Goal: Information Seeking & Learning: Learn about a topic

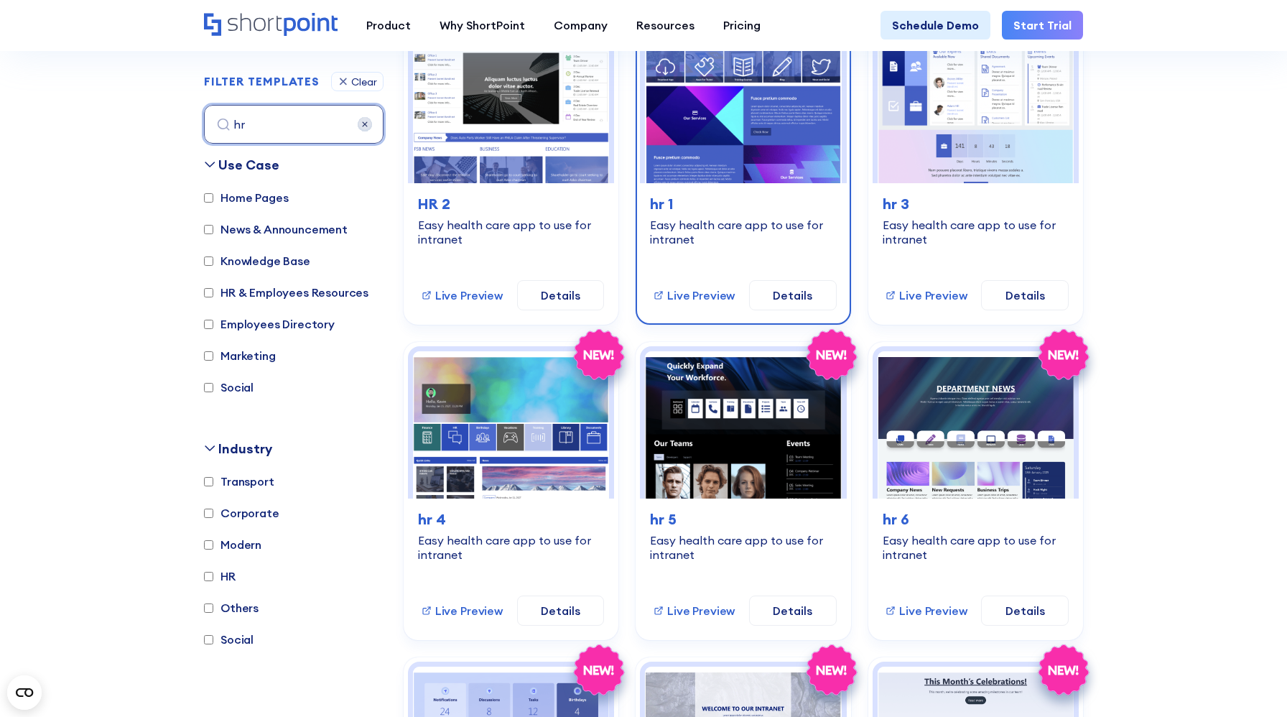
scroll to position [426, 0]
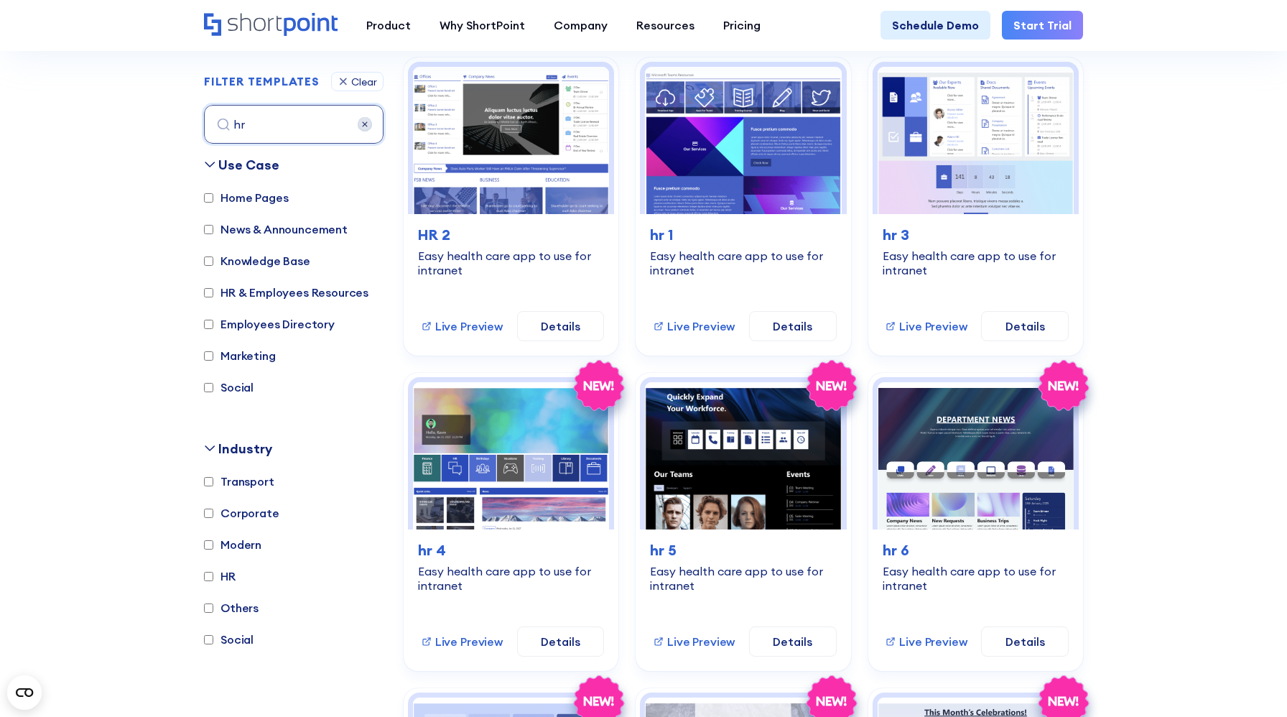
click at [366, 129] on img at bounding box center [365, 124] width 14 height 14
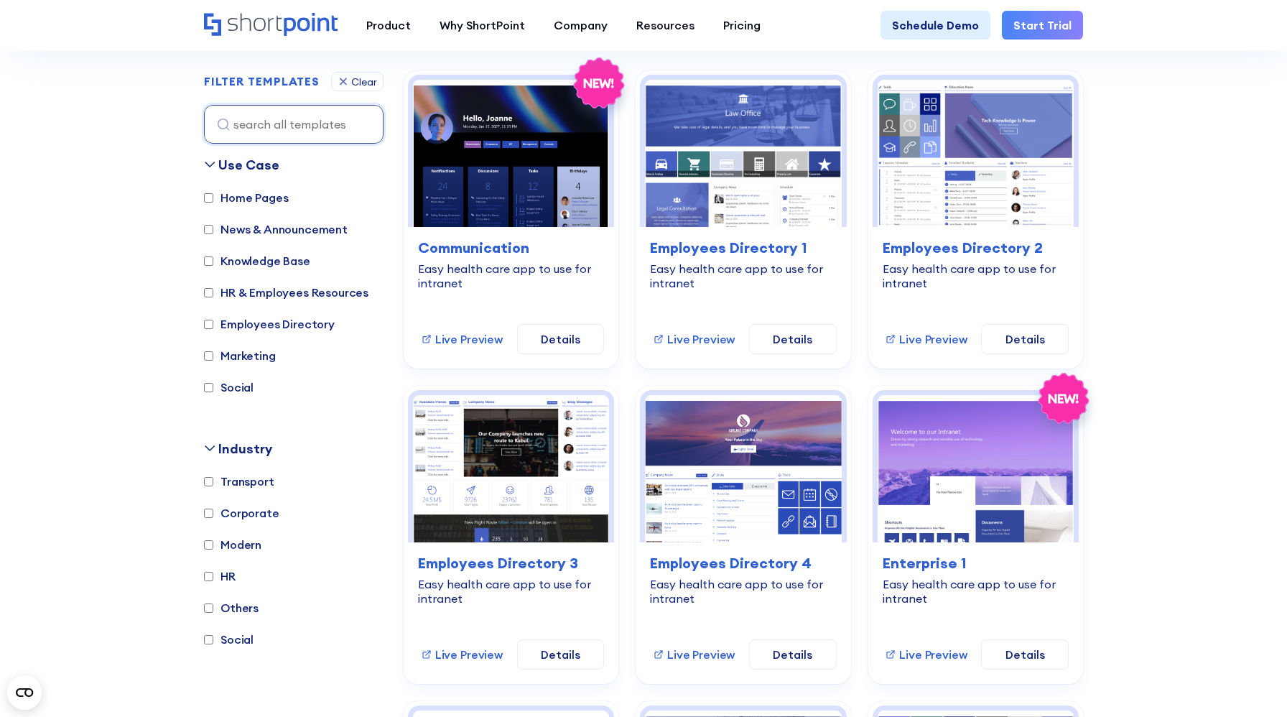
scroll to position [418, 0]
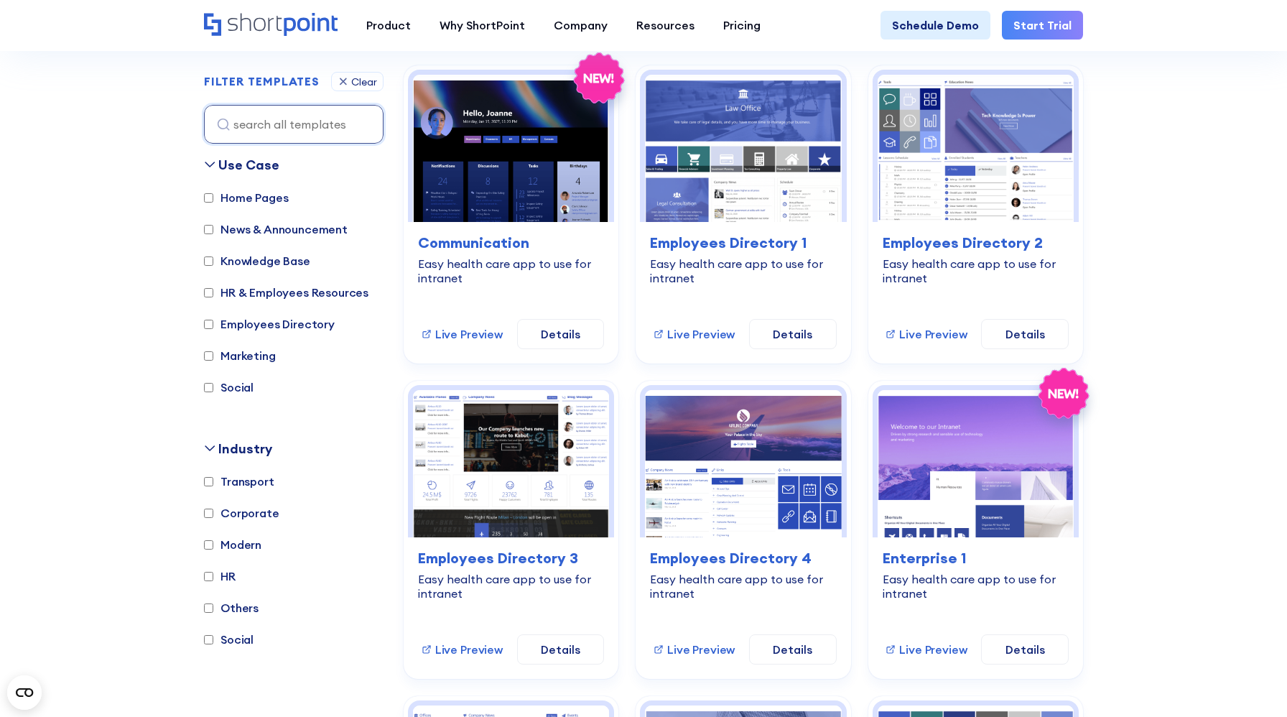
click at [268, 261] on label "Knowledge Base" at bounding box center [257, 260] width 106 height 17
click at [213, 261] on input "Knowledge Base" at bounding box center [208, 260] width 9 height 9
checkbox input "true"
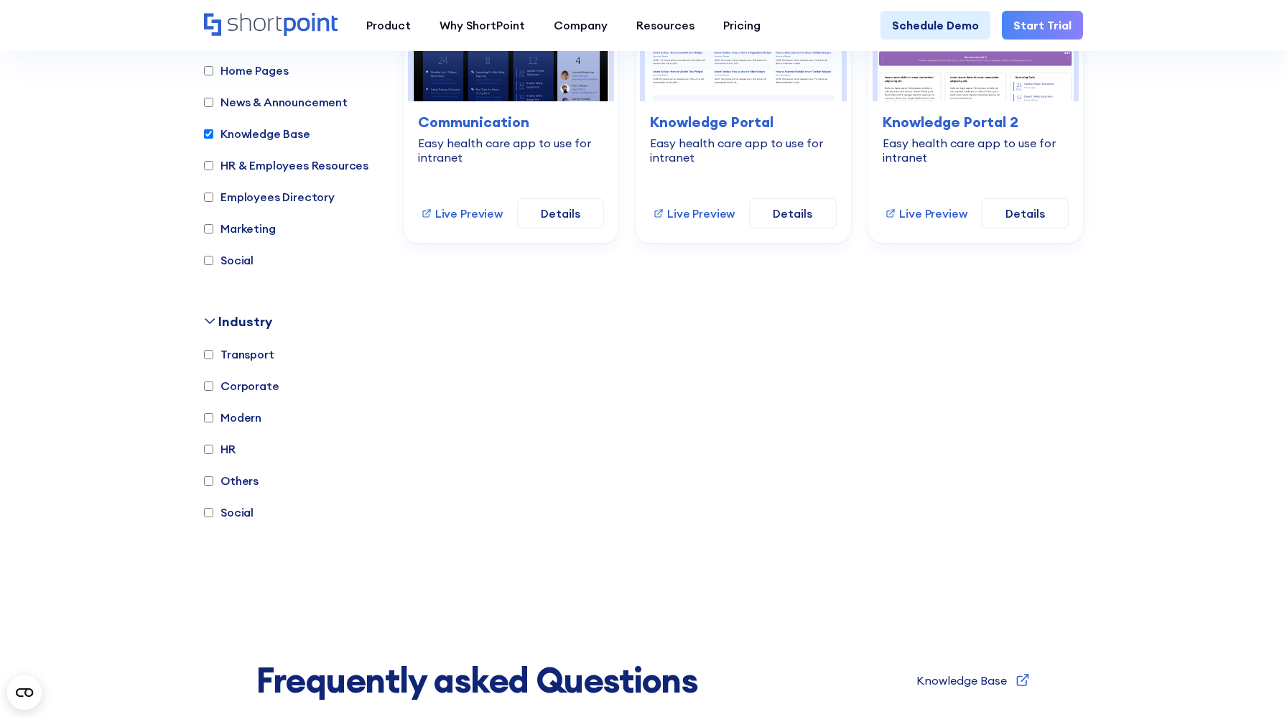
scroll to position [446, 0]
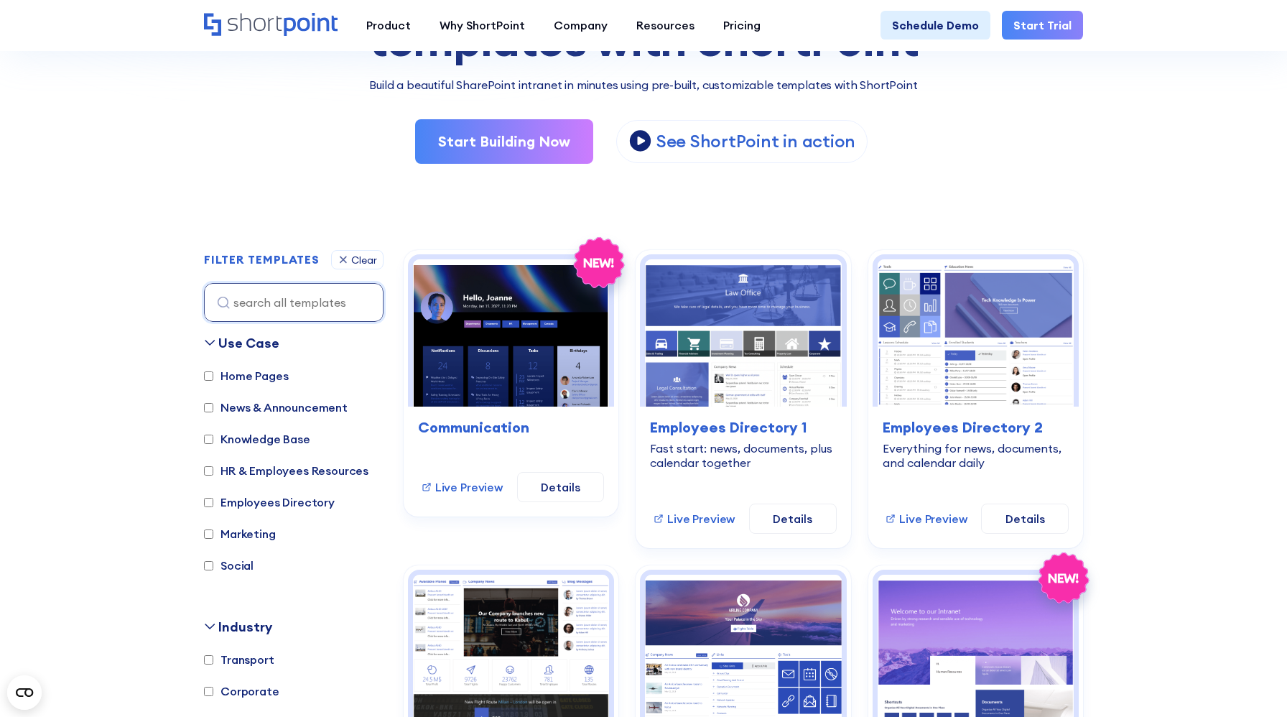
scroll to position [355, 0]
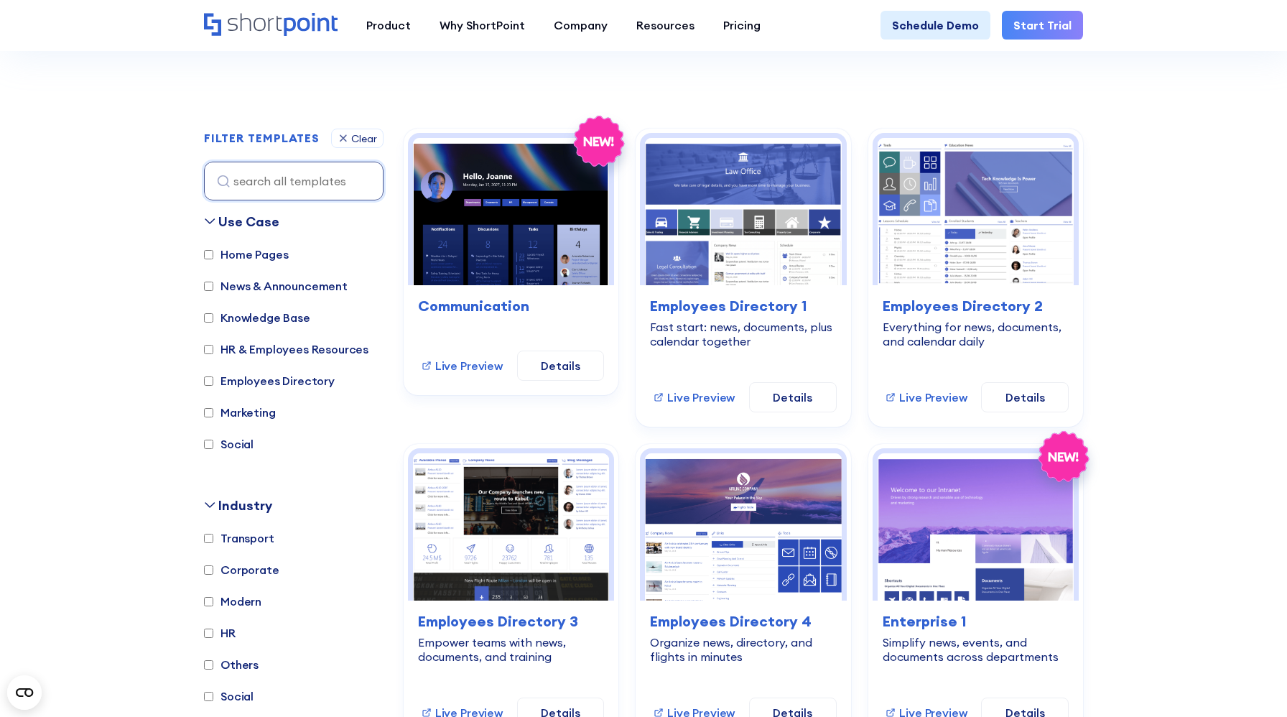
click at [267, 311] on label "Knowledge Base" at bounding box center [257, 317] width 106 height 17
click at [213, 313] on input "Knowledge Base" at bounding box center [208, 317] width 9 height 9
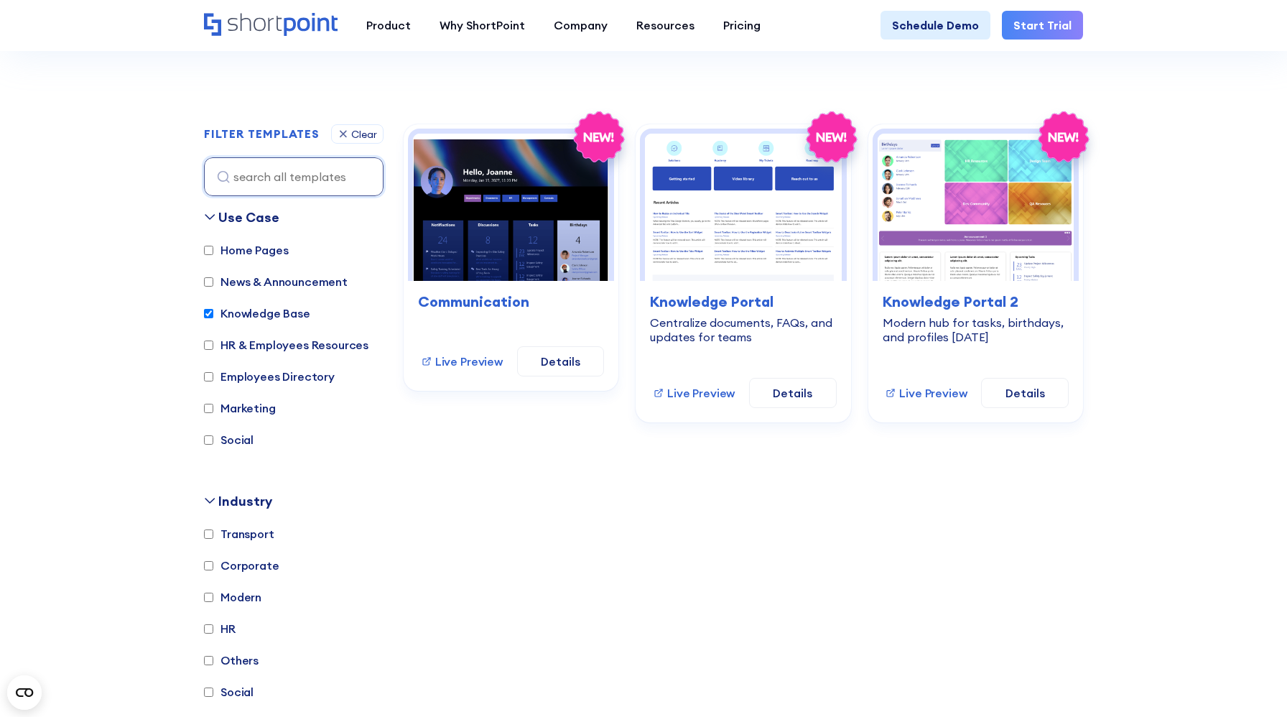
scroll to position [350, 0]
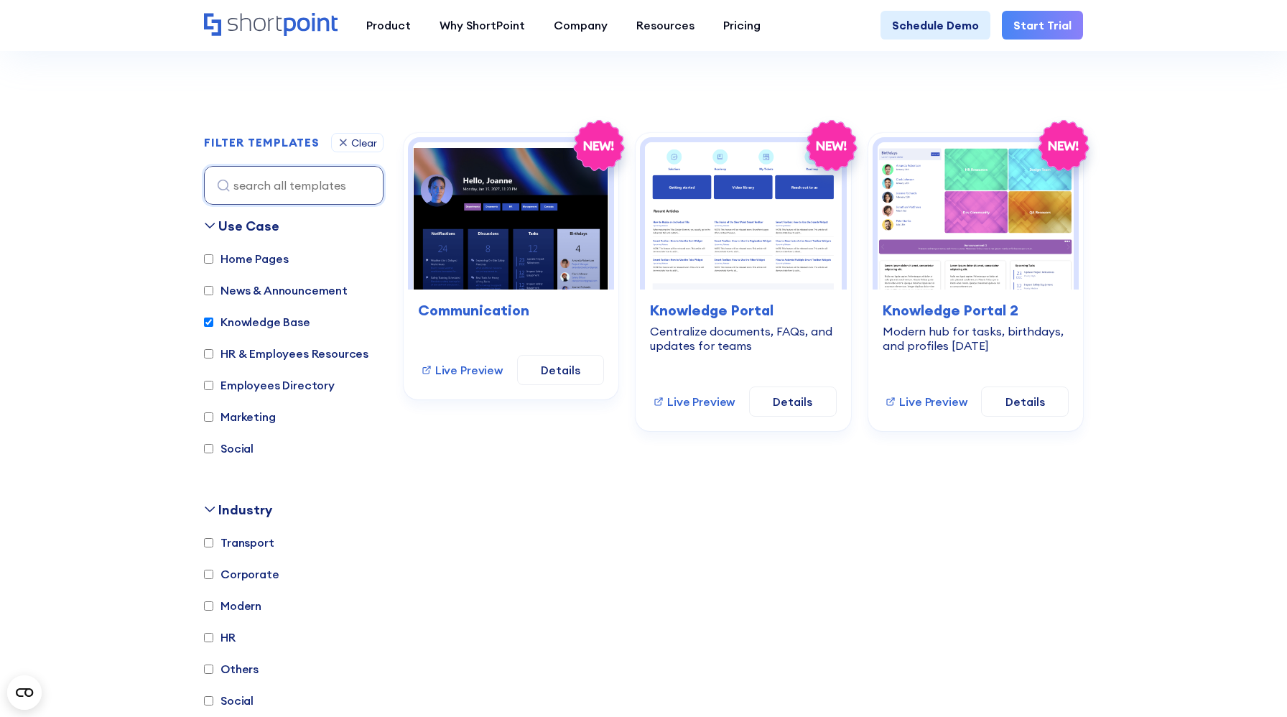
click at [274, 316] on label "Knowledge Base" at bounding box center [257, 321] width 106 height 17
click at [213, 317] on input "Knowledge Base" at bounding box center [208, 321] width 9 height 9
checkbox input "false"
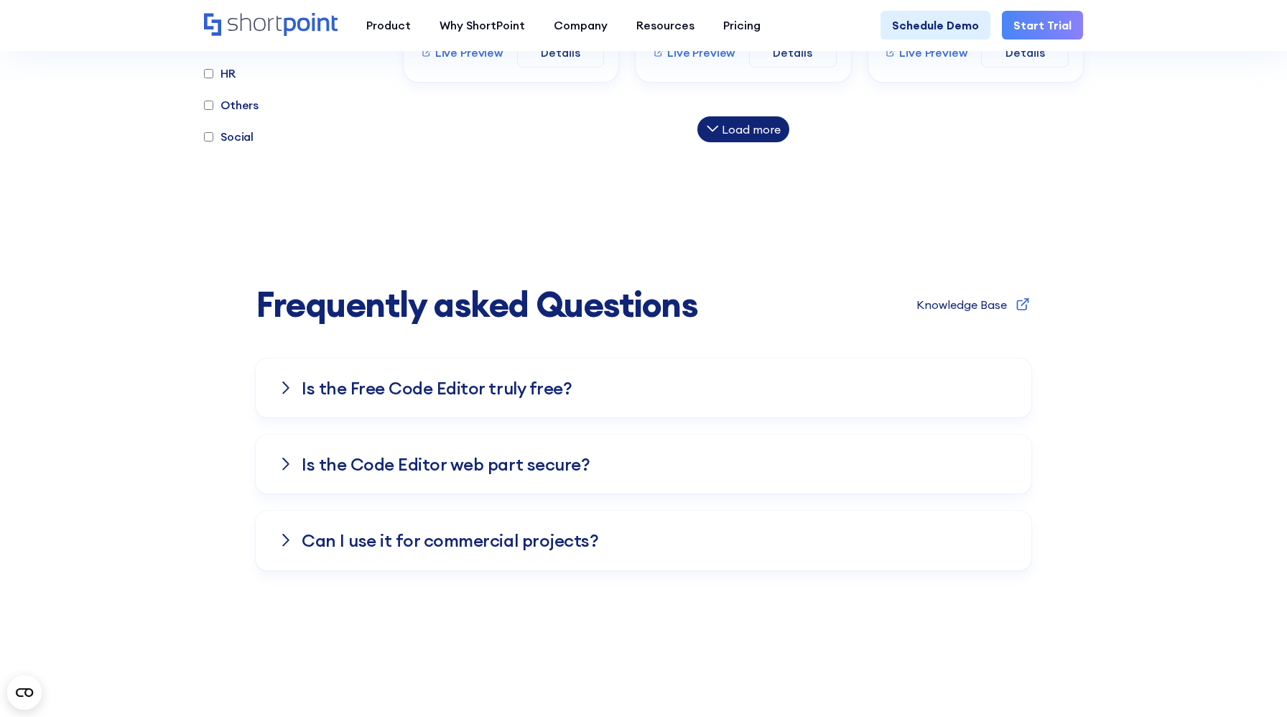
scroll to position [1161, 0]
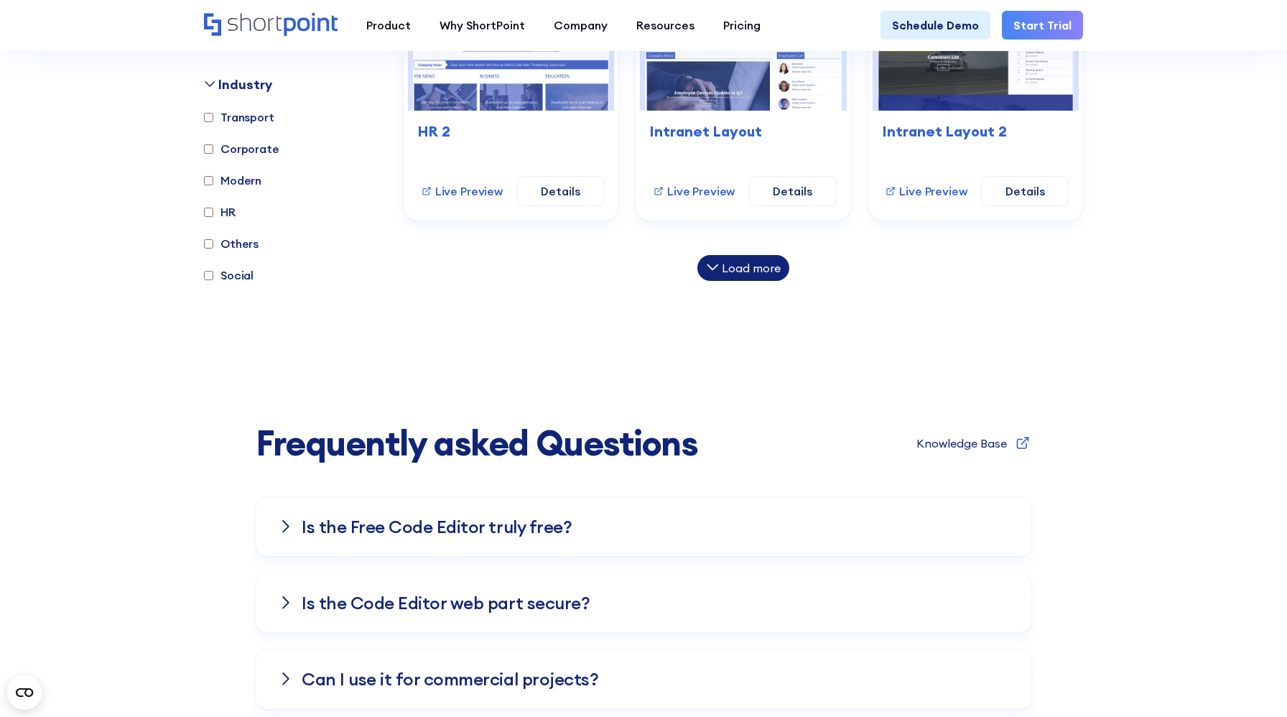
click at [756, 262] on div "Load more" at bounding box center [751, 267] width 59 height 11
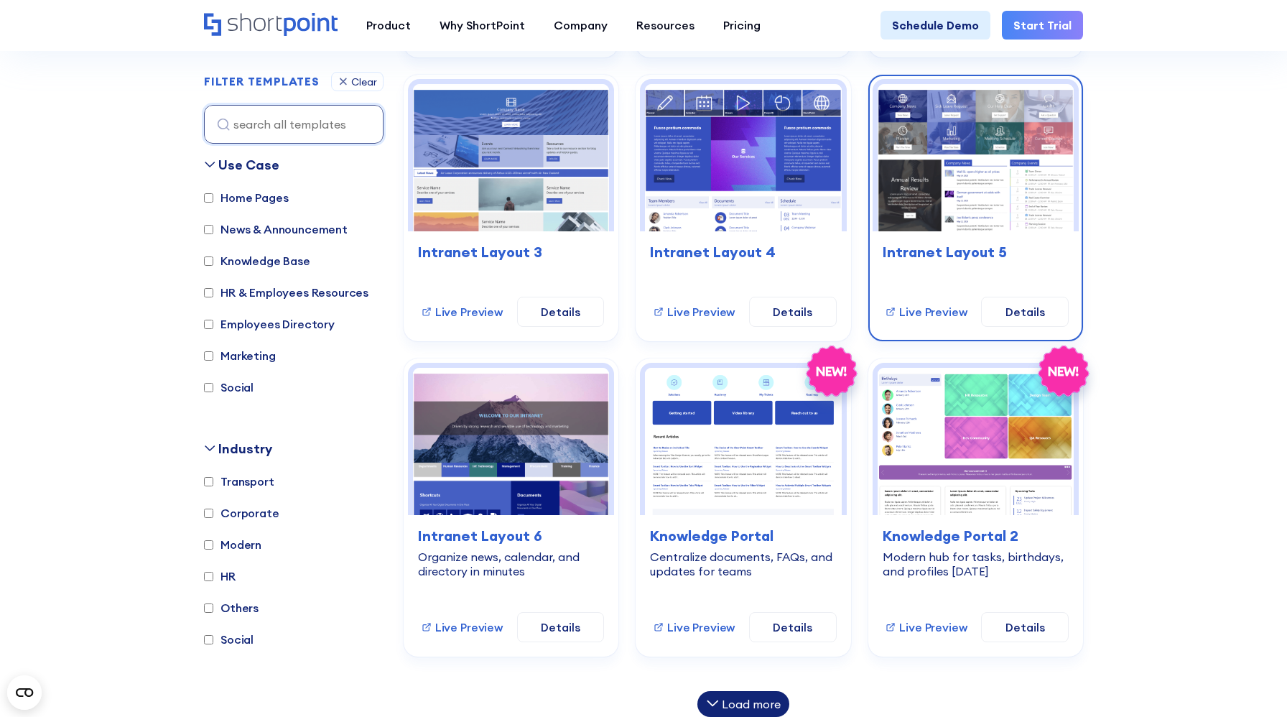
scroll to position [1378, 0]
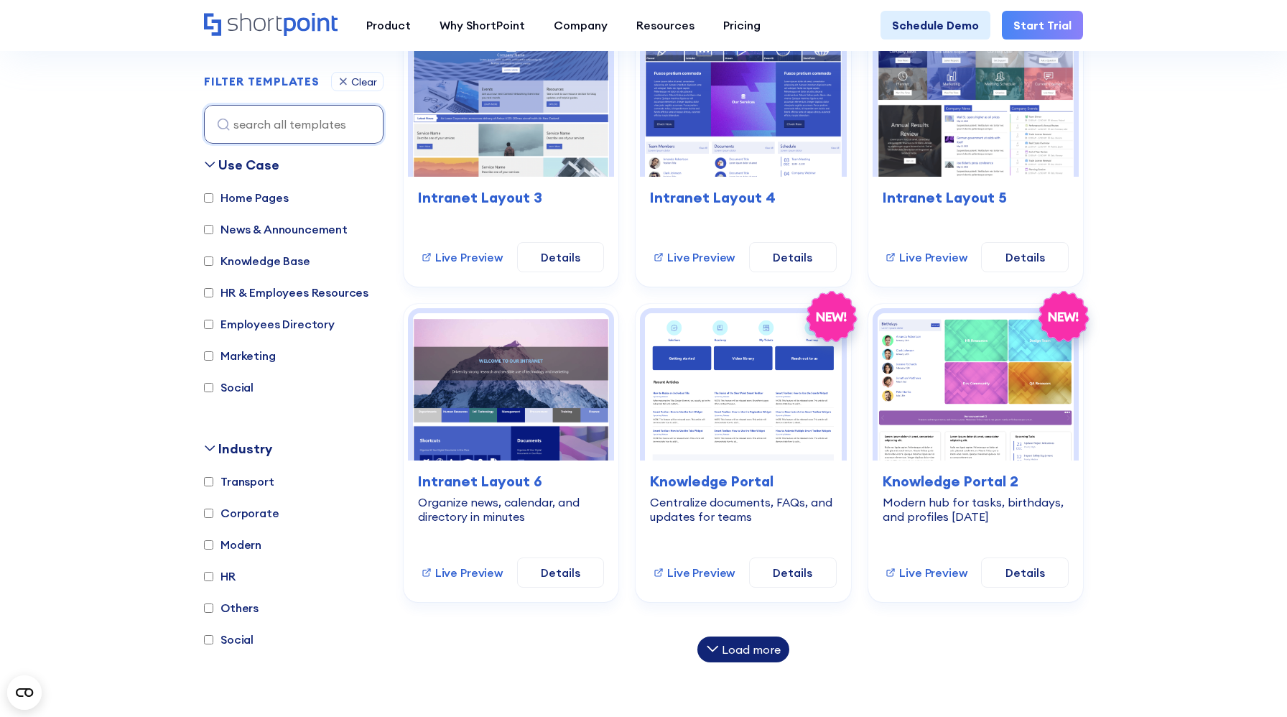
click at [734, 644] on div "Load more" at bounding box center [751, 649] width 59 height 11
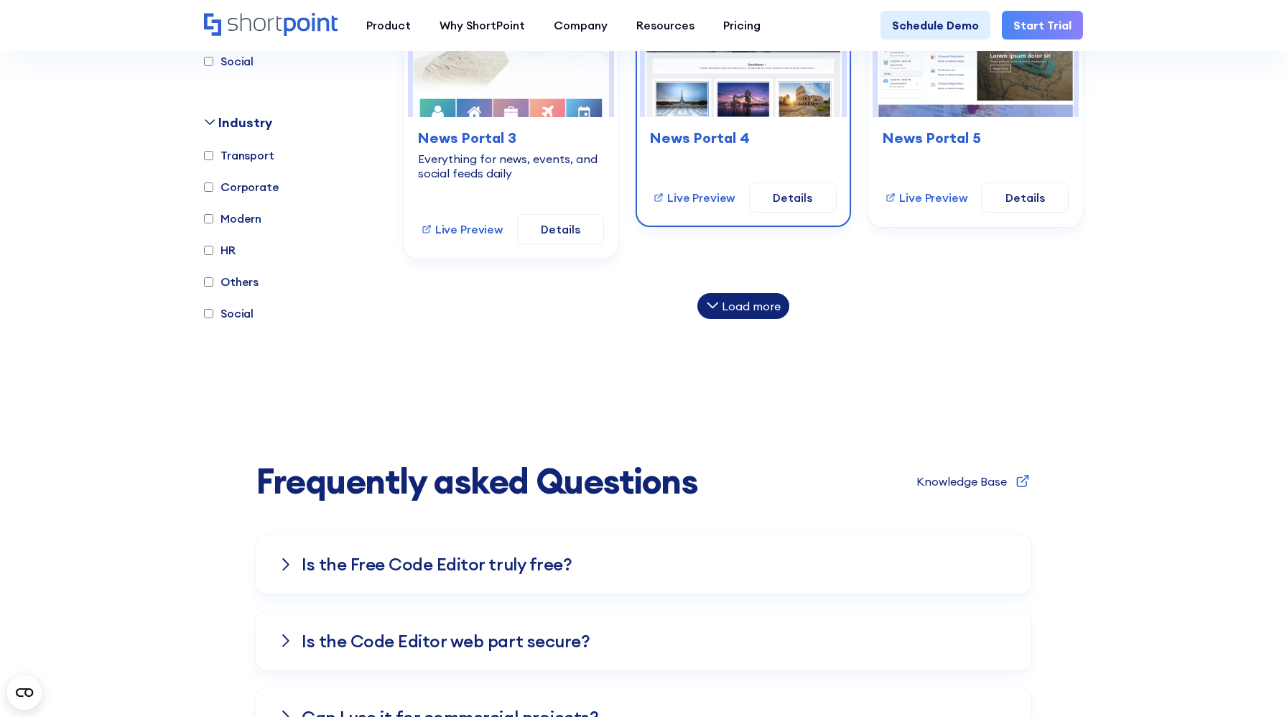
scroll to position [2402, 0]
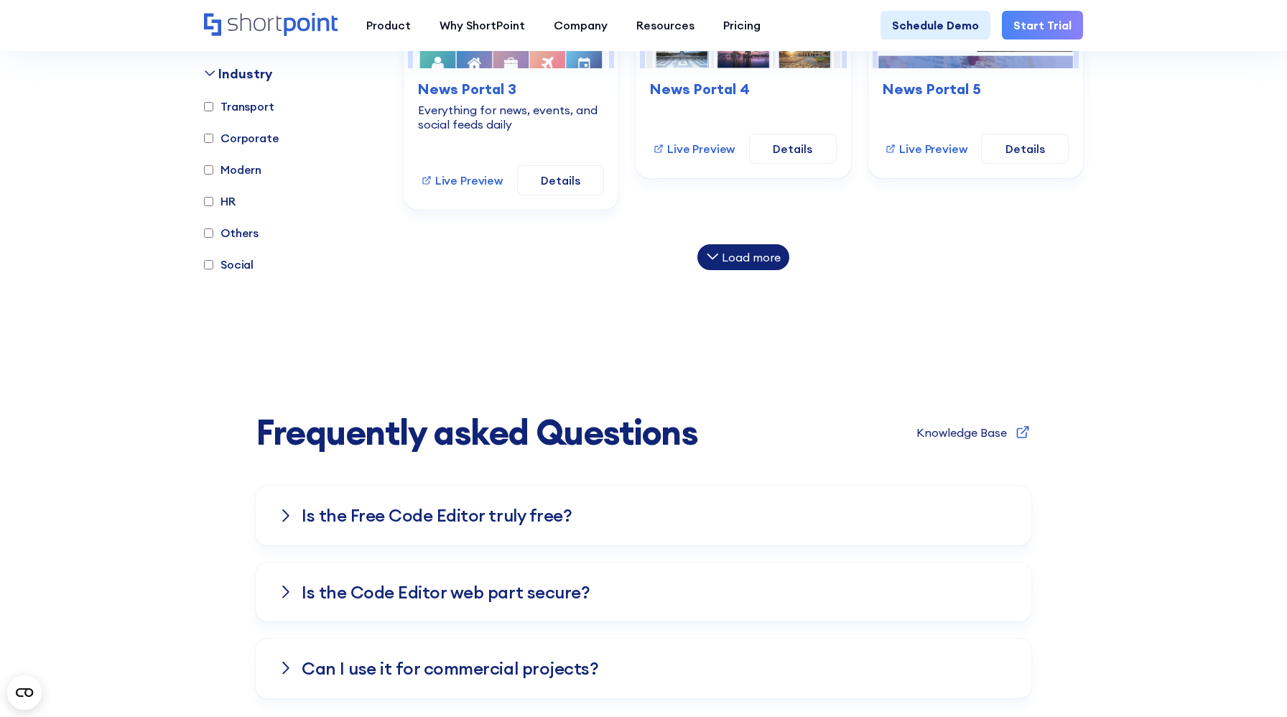
click at [744, 257] on div "Load more" at bounding box center [751, 256] width 59 height 11
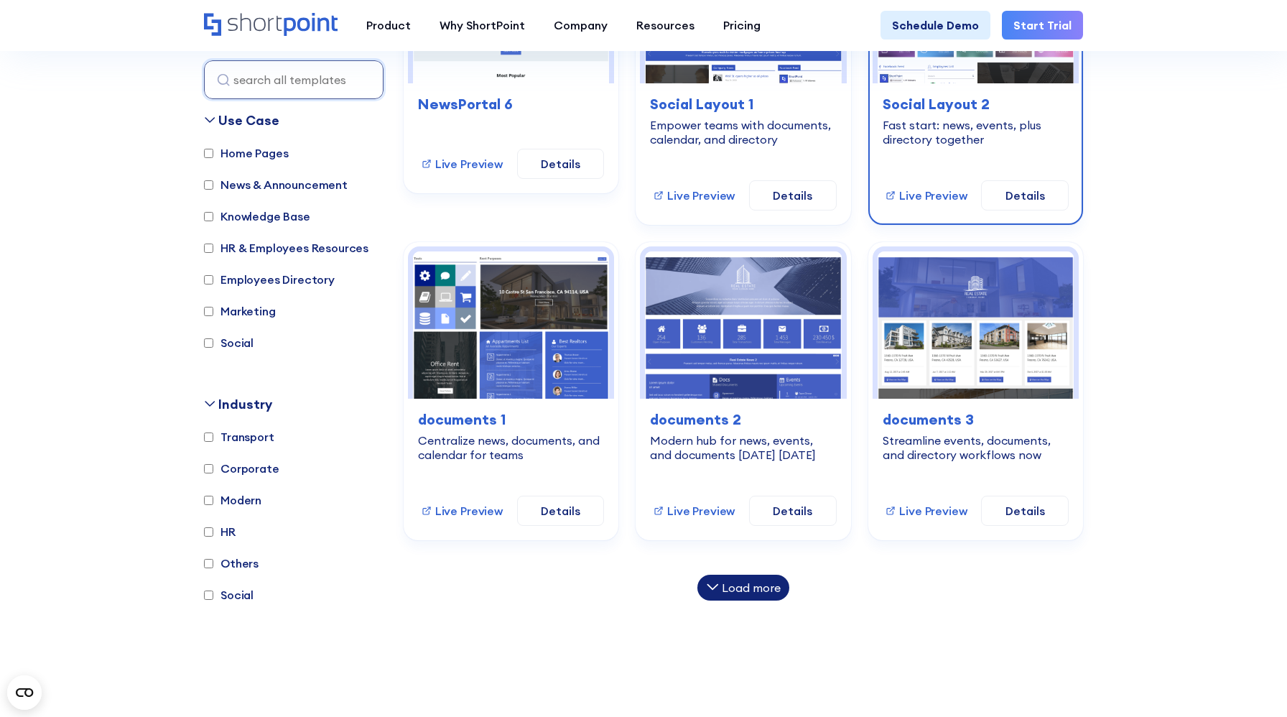
scroll to position [2833, 0]
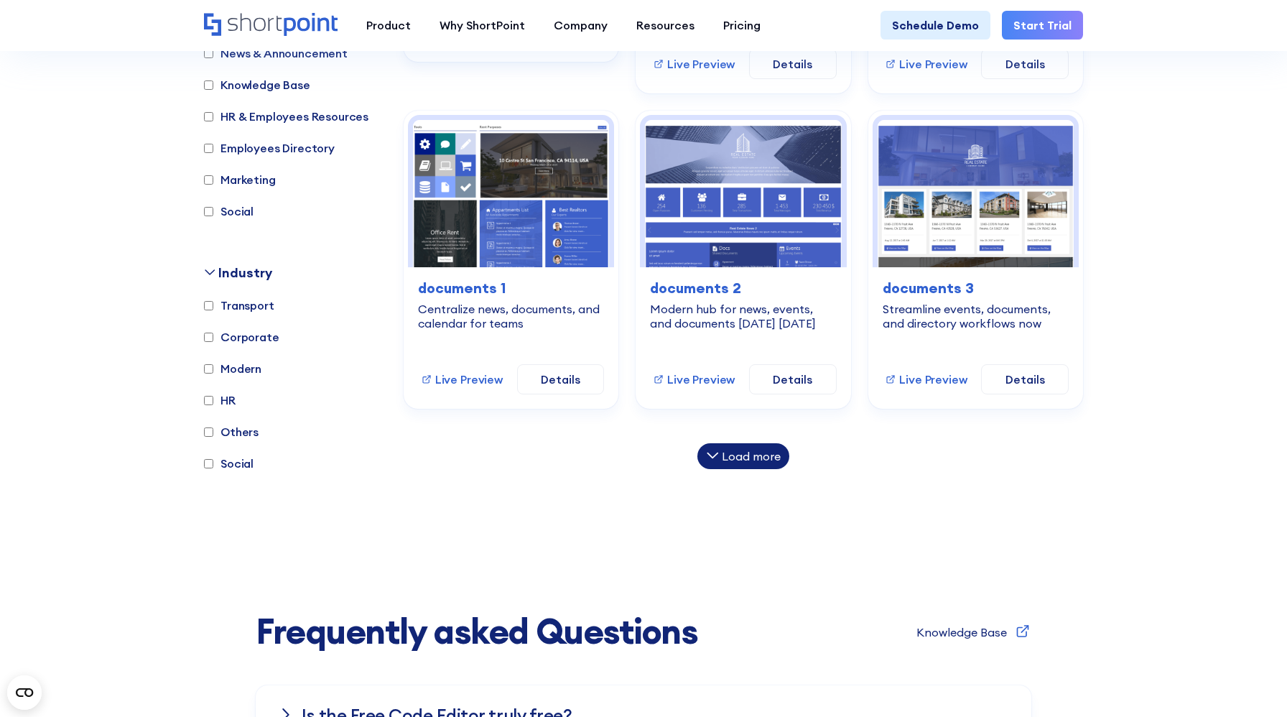
click at [774, 453] on div "Load more" at bounding box center [751, 455] width 59 height 11
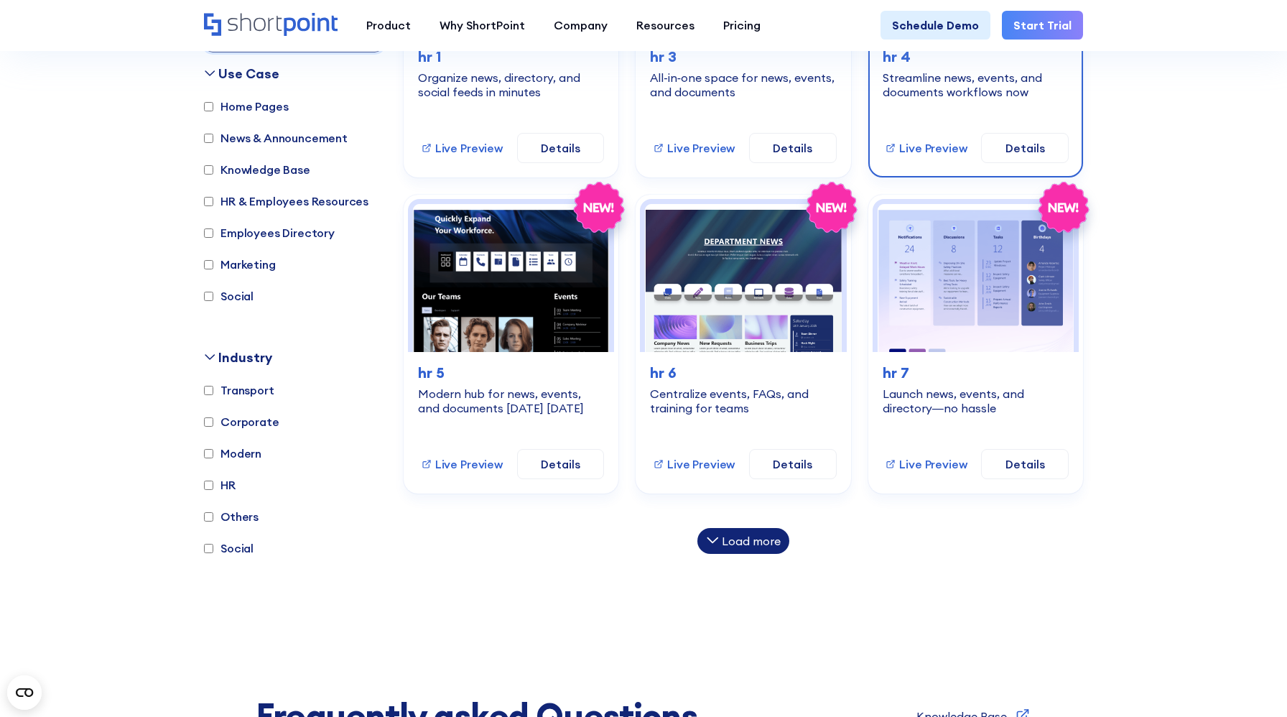
scroll to position [3525, 0]
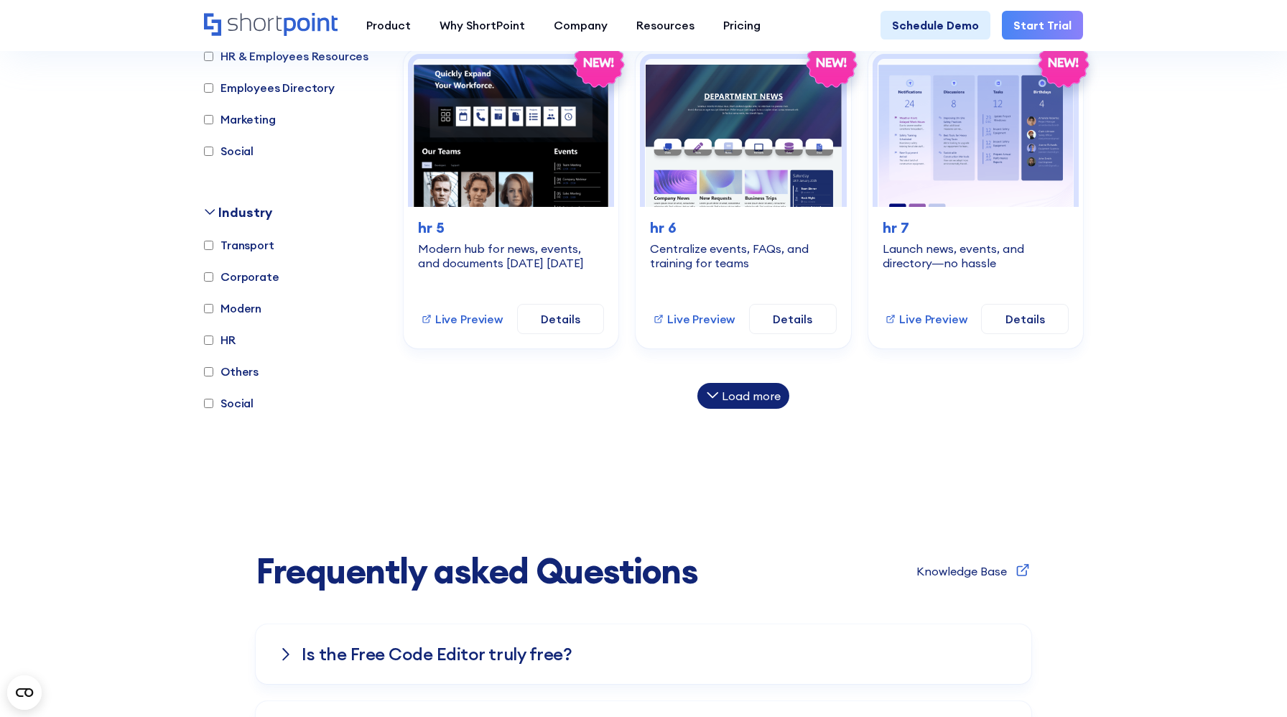
click at [762, 391] on div "Load more" at bounding box center [751, 395] width 59 height 11
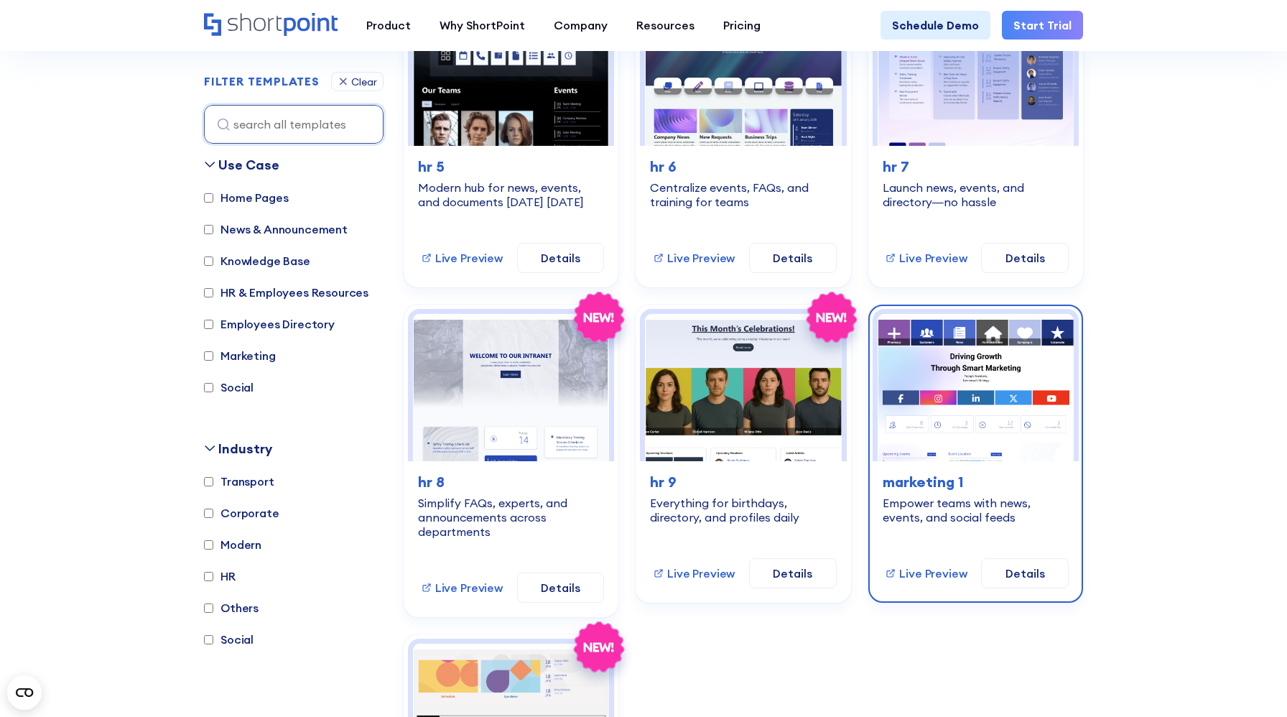
scroll to position [3913, 0]
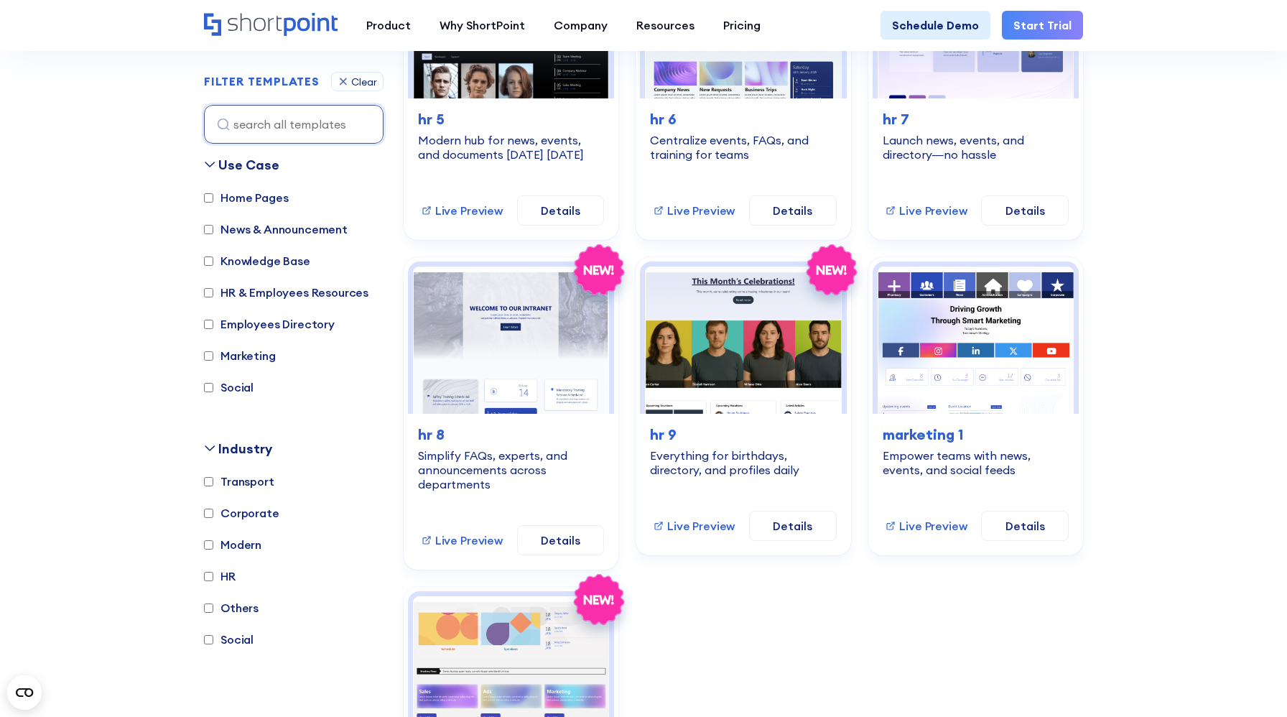
scroll to position [3572, 0]
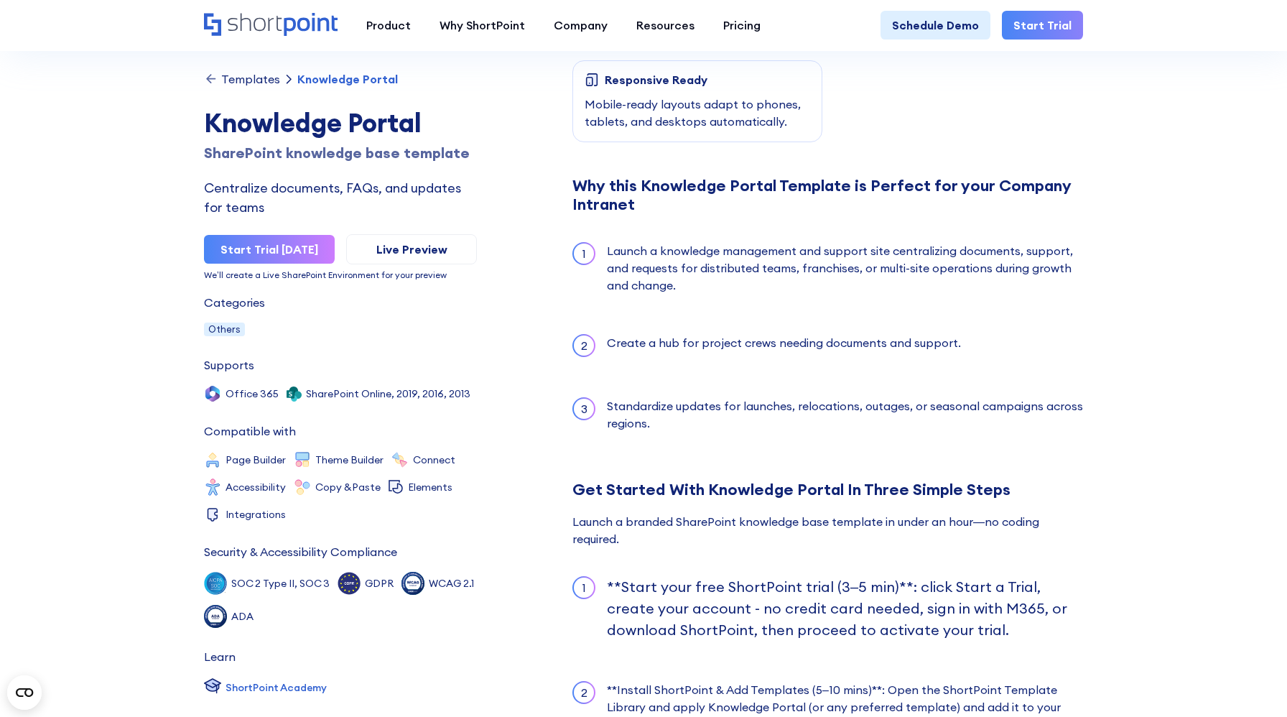
scroll to position [1201, 0]
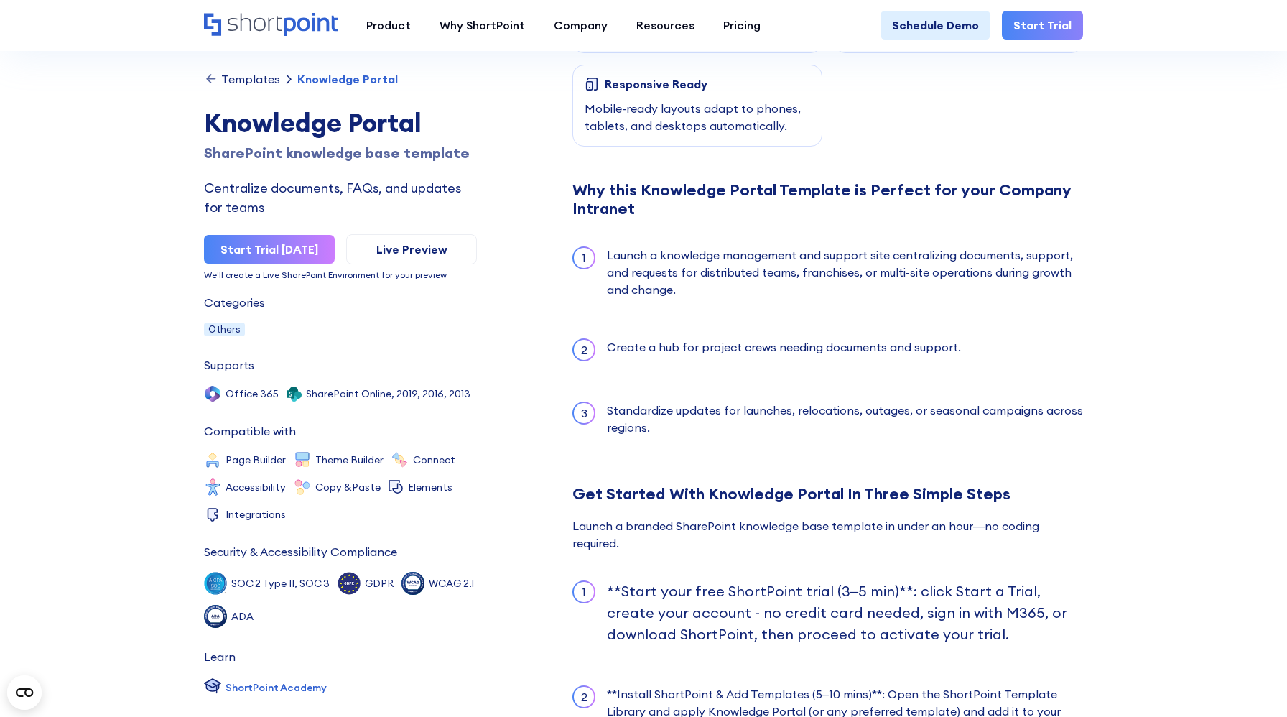
click at [516, 212] on div "Templates Knowledge Portal Knowledge Portal SharePoint knowledge base template …" at bounding box center [643, 309] width 879 height 2962
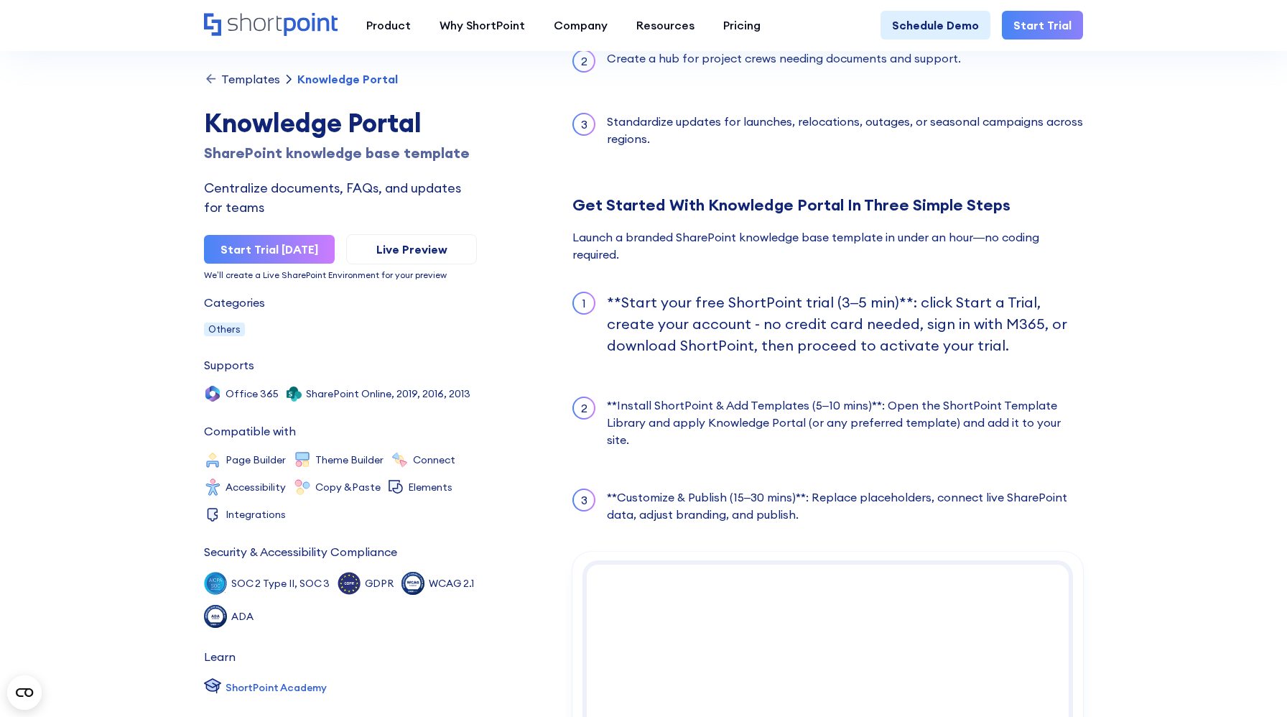
scroll to position [1477, 0]
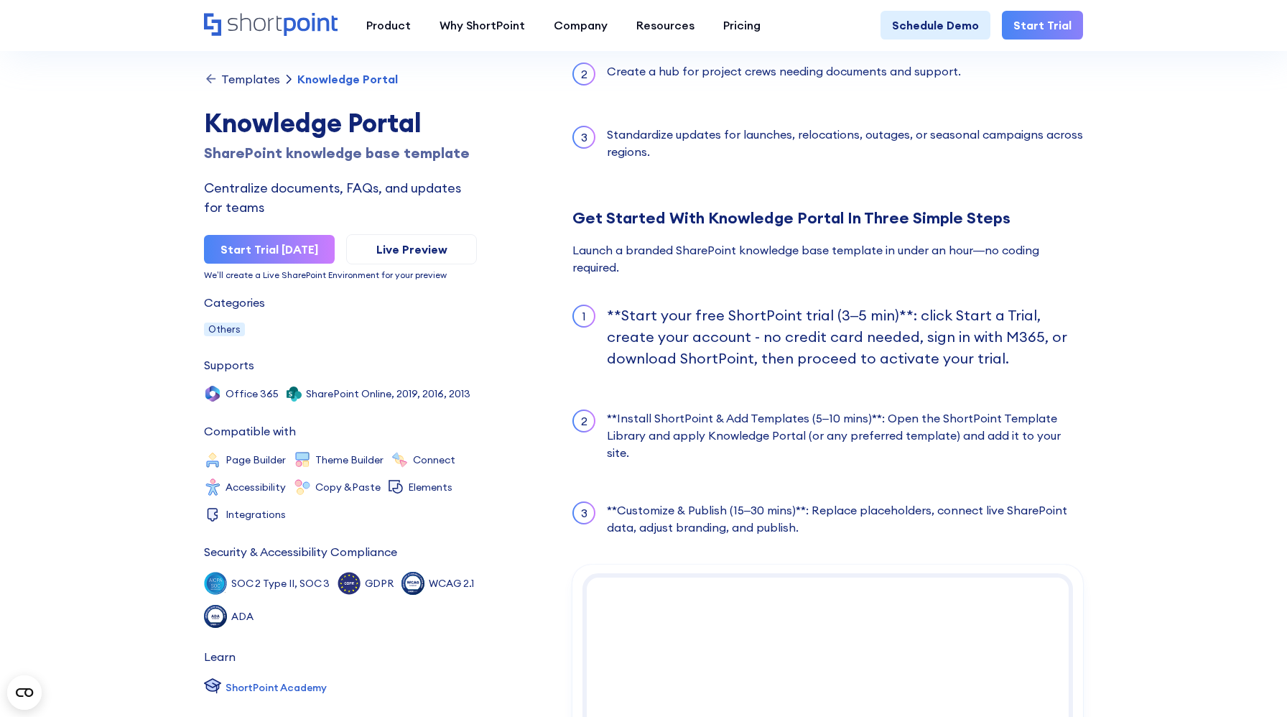
click at [717, 336] on p "**Start your free ShortPoint trial (3–5 min)**: click Start a Trial, create you…" at bounding box center [845, 337] width 476 height 65
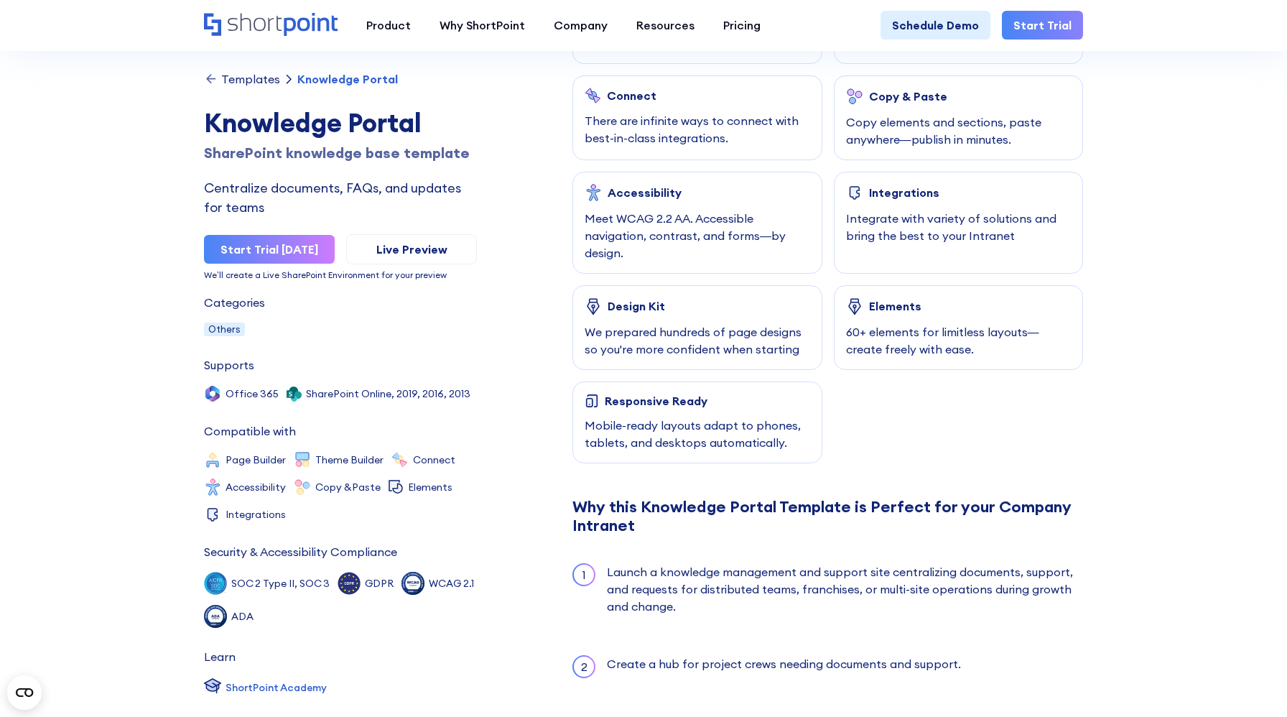
scroll to position [837, 0]
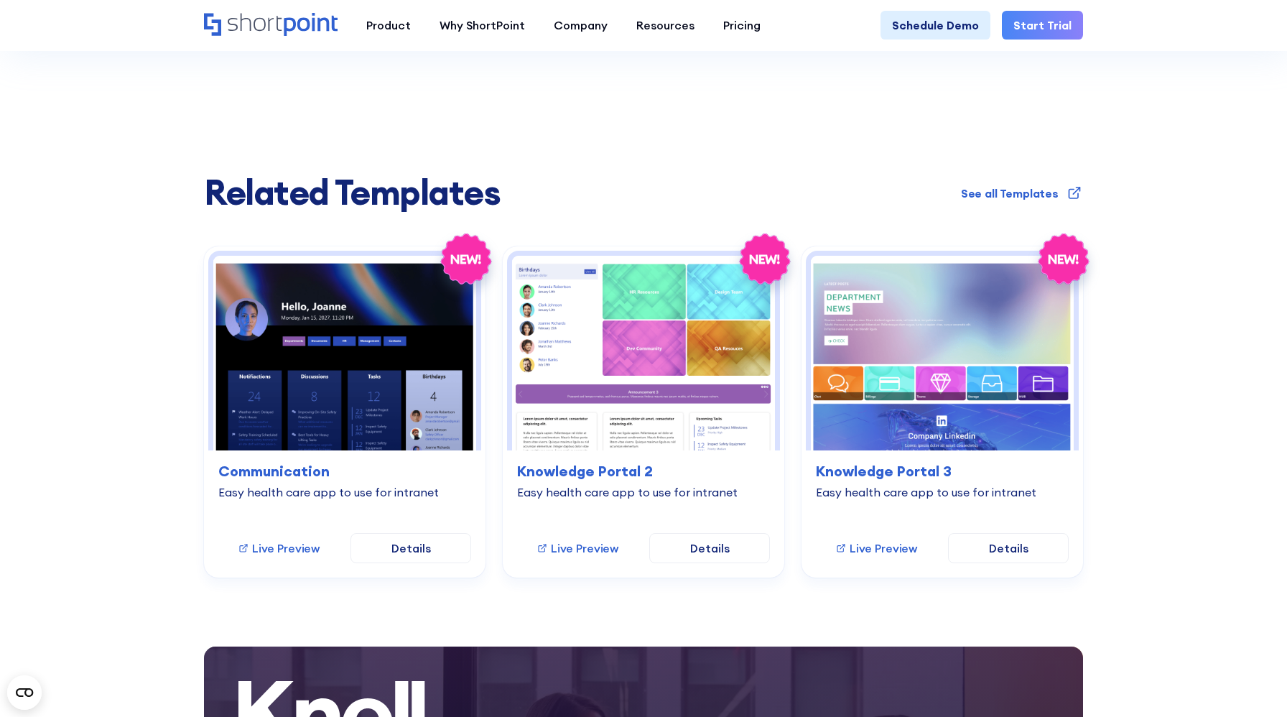
scroll to position [2668, 0]
